Goal: Information Seeking & Learning: Learn about a topic

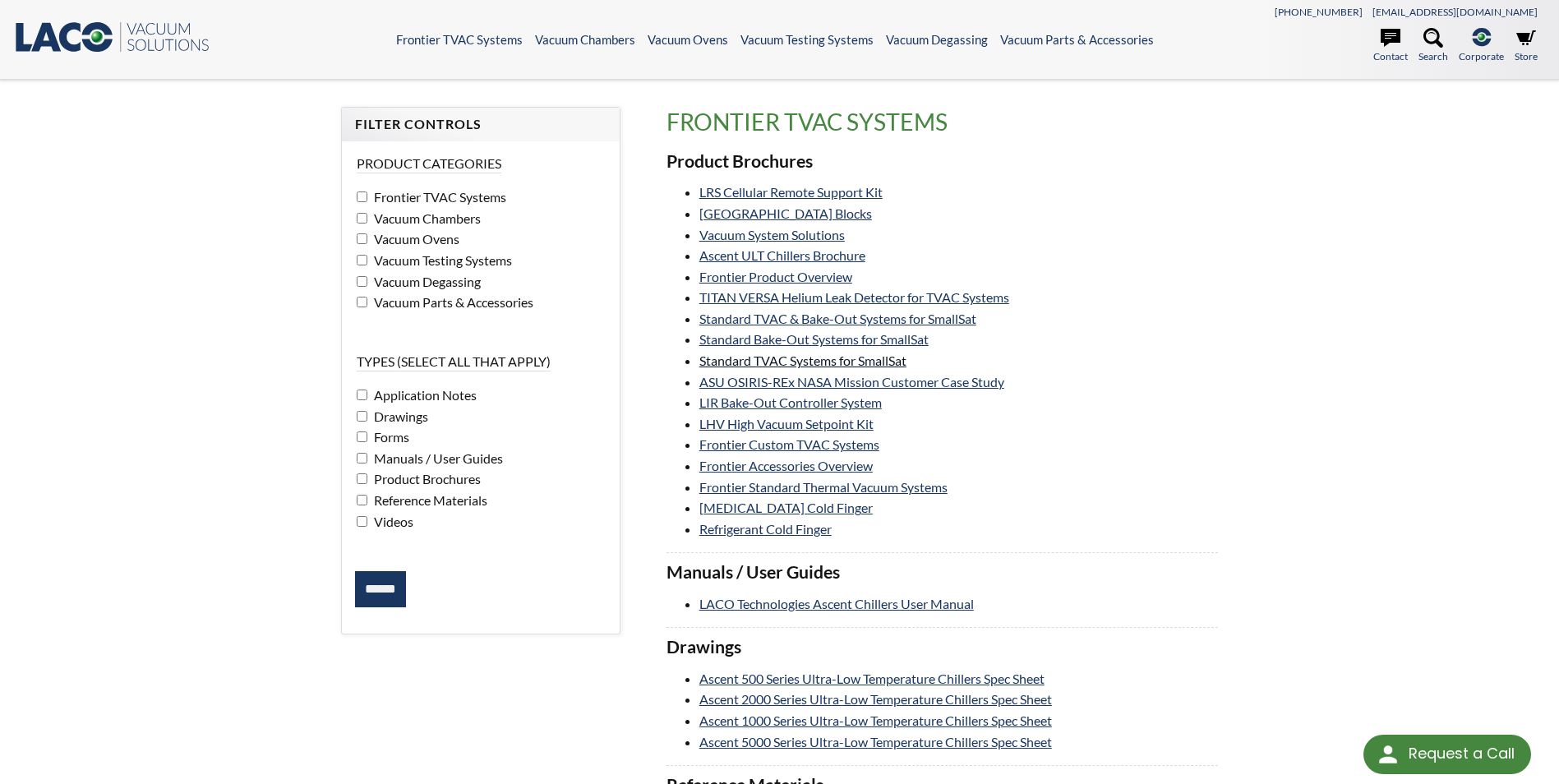
click at [806, 359] on link "Standard TVAC Systems for SmallSat" at bounding box center [802, 359] width 207 height 15
click at [795, 445] on link "Frontier Custom TVAC Systems" at bounding box center [789, 444] width 180 height 15
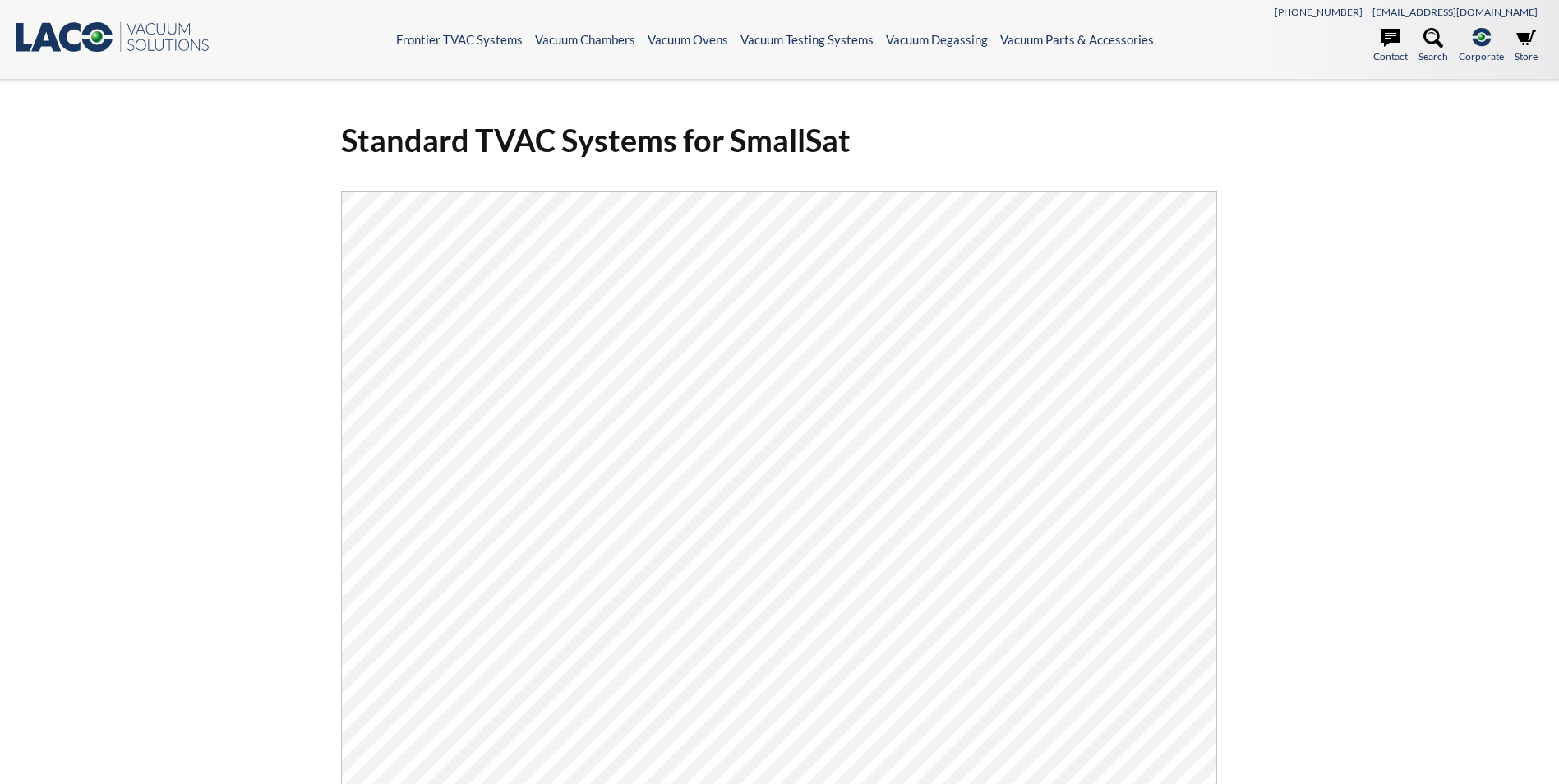
select select "Widget Language Translate"
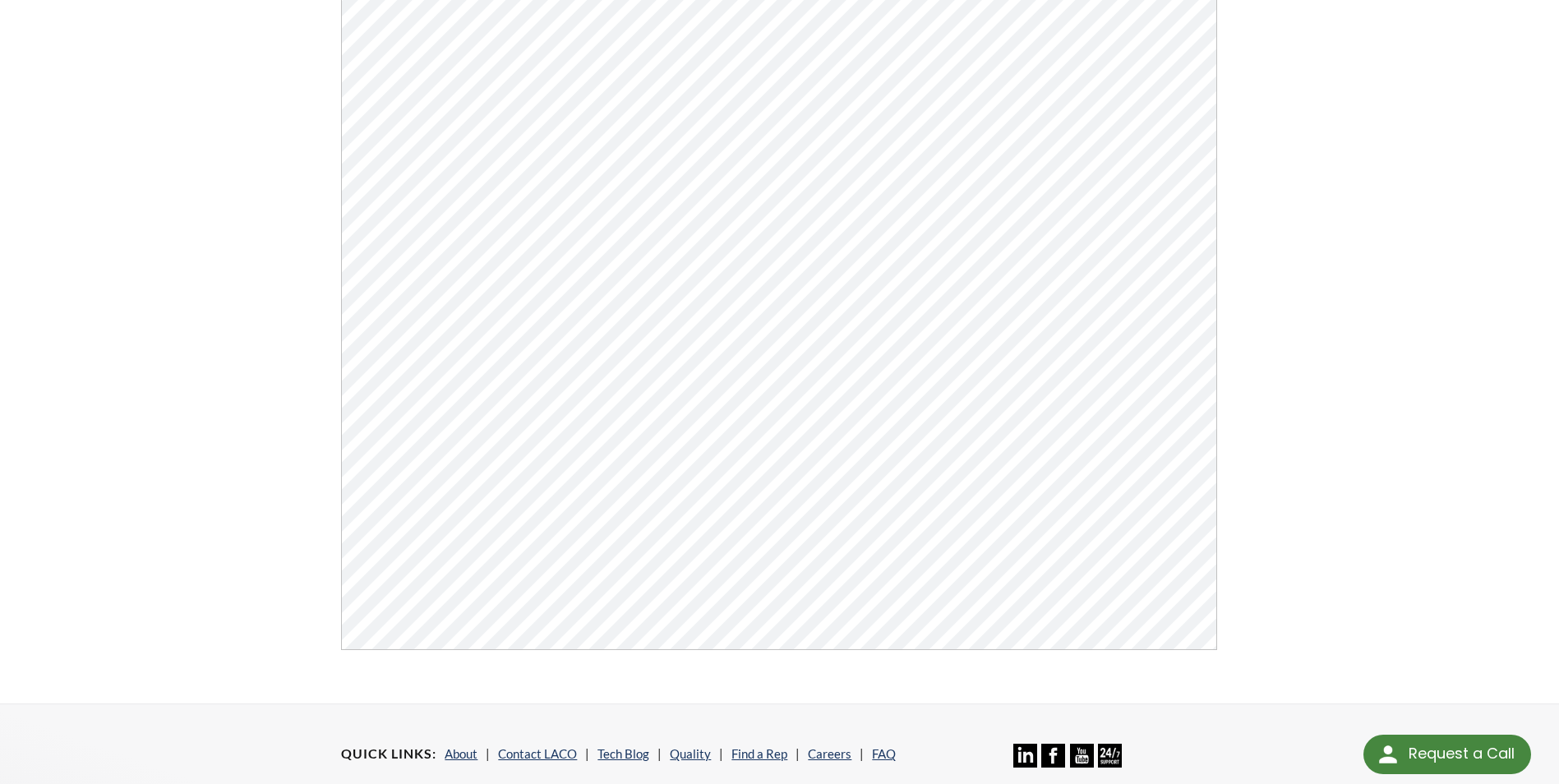
scroll to position [162, 0]
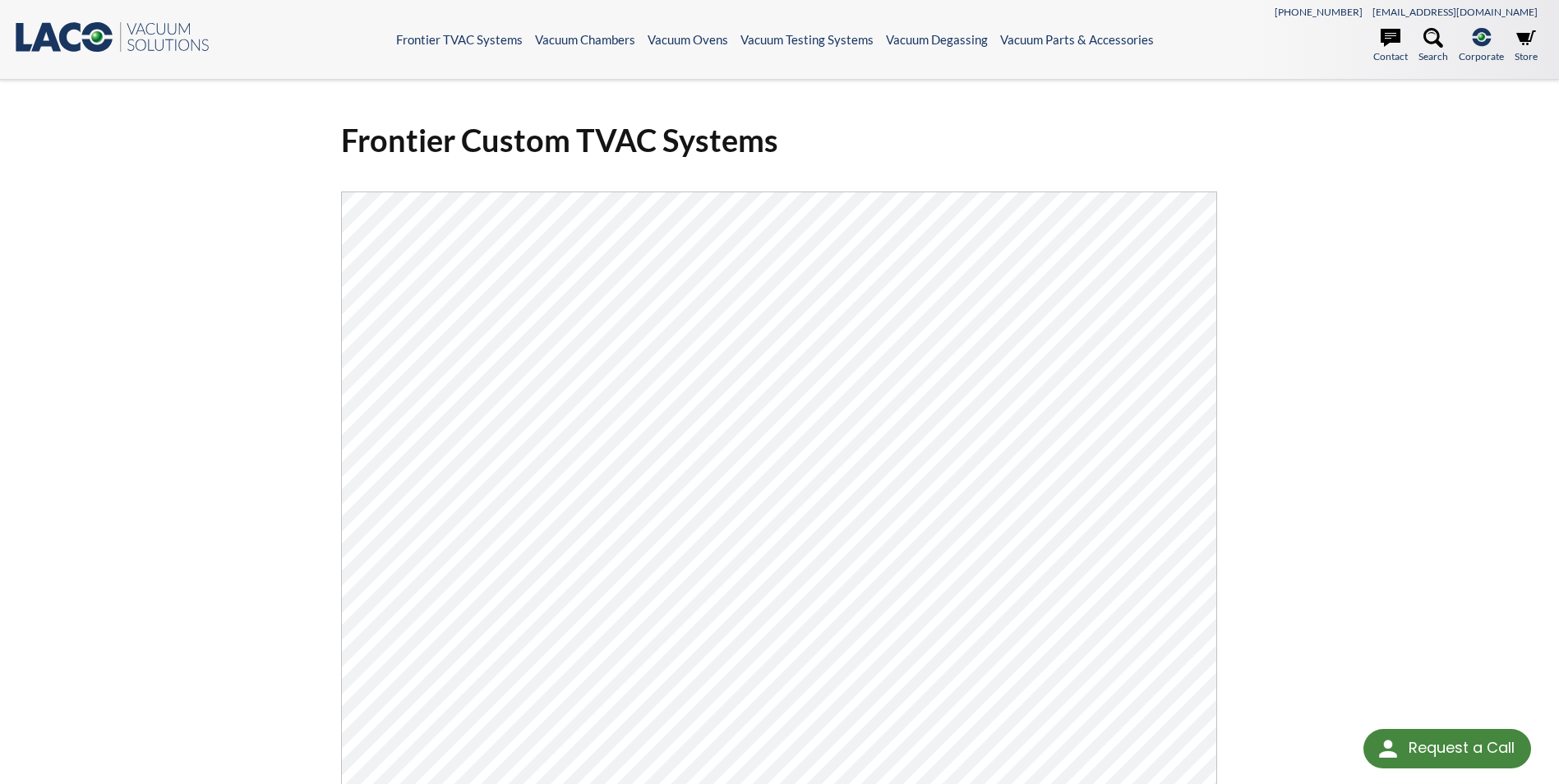
select select "Widget Language Translate"
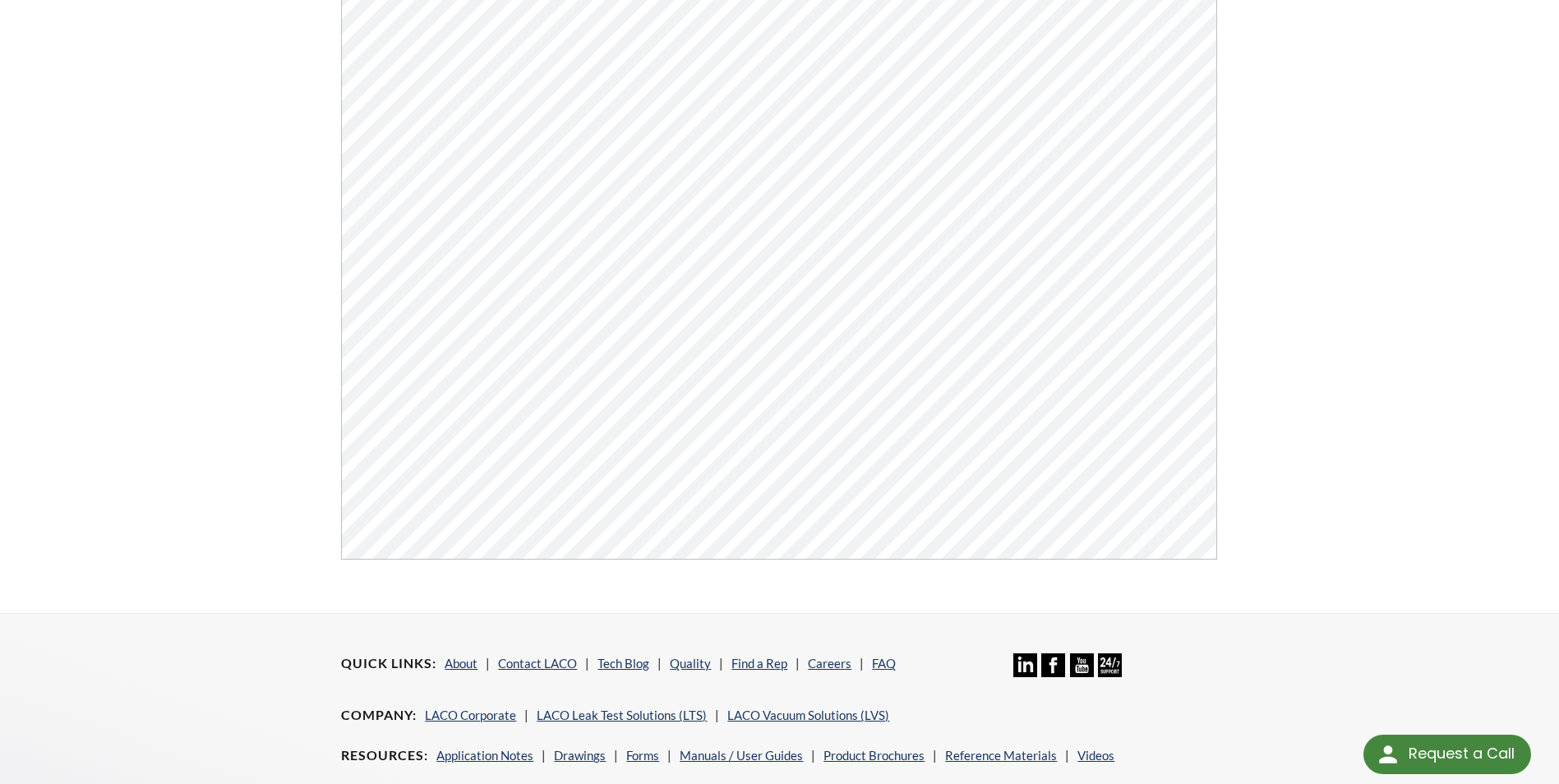
scroll to position [411, 0]
